Goal: Transaction & Acquisition: Book appointment/travel/reservation

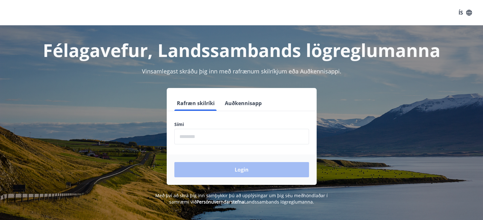
click at [221, 141] on input "phone" at bounding box center [241, 137] width 135 height 16
type input "********"
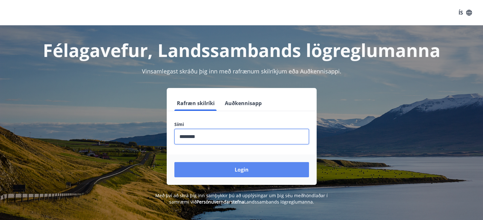
click at [226, 167] on button "Login" at bounding box center [241, 169] width 135 height 15
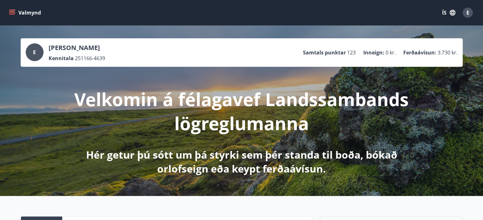
click at [8, 12] on button "Valmynd" at bounding box center [26, 12] width 36 height 11
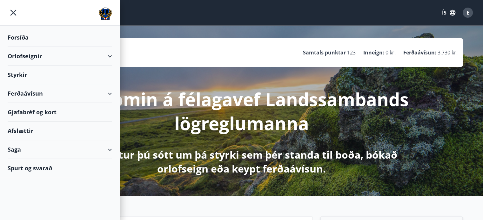
click at [23, 57] on div "Orlofseignir" at bounding box center [60, 56] width 104 height 19
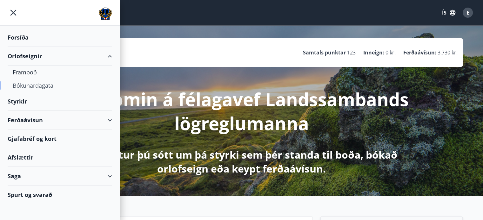
click at [29, 85] on div "Bókunardagatal" at bounding box center [60, 85] width 94 height 13
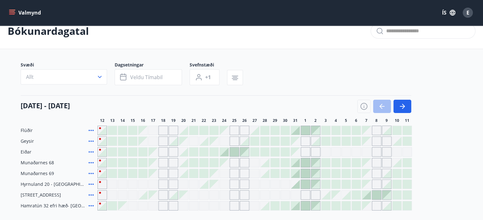
scroll to position [13, 0]
click at [402, 108] on icon "button" at bounding box center [403, 105] width 3 height 5
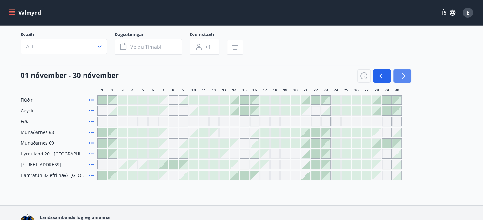
scroll to position [51, 0]
